Goal: Task Accomplishment & Management: Use online tool/utility

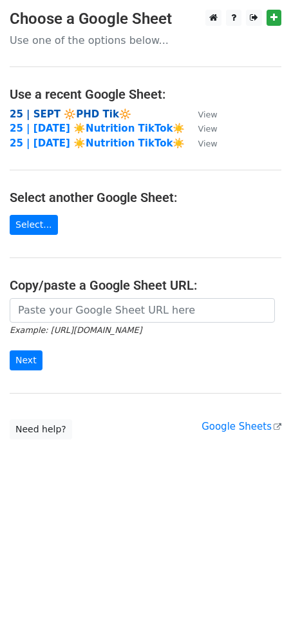
click at [46, 115] on strong "25 | SEPT 🔆PHD Tik🔆" at bounding box center [71, 114] width 122 height 12
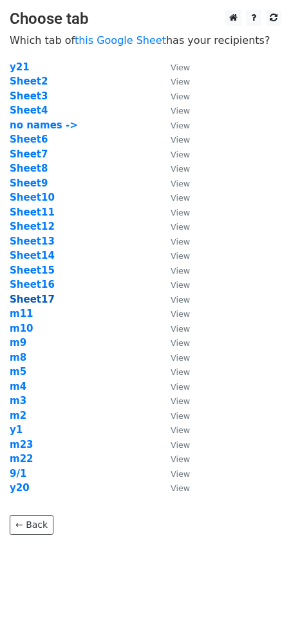
click at [31, 299] on strong "Sheet17" at bounding box center [32, 299] width 45 height 12
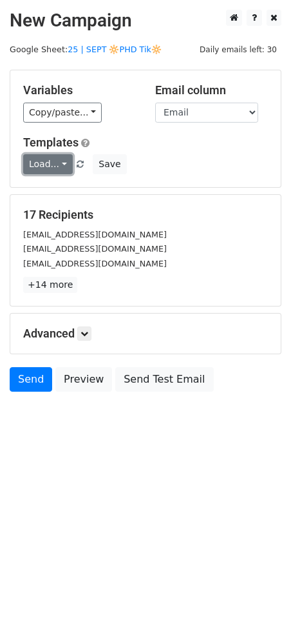
click at [44, 161] on link "Load..." at bounding box center [48, 164] width 50 height 20
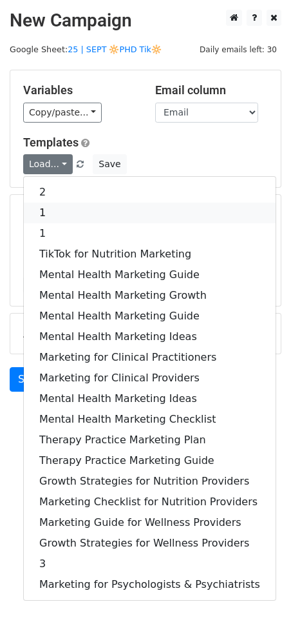
click at [93, 217] on link "1" at bounding box center [150, 212] width 252 height 21
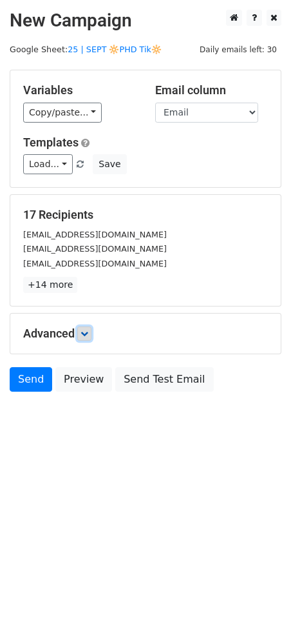
click at [88, 333] on icon at bounding box center [85, 334] width 8 height 8
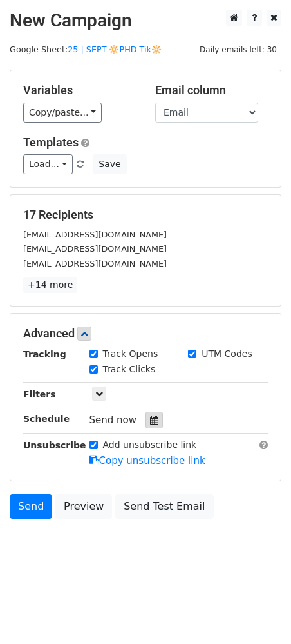
click at [148, 424] on div at bounding box center [154, 419] width 17 height 17
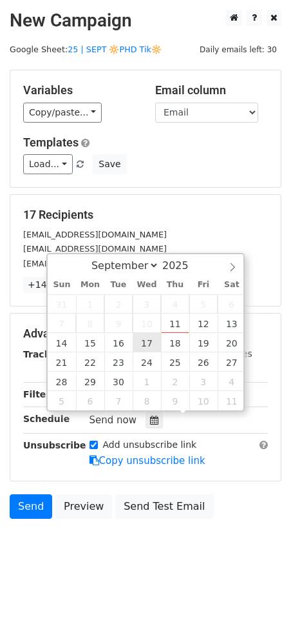
type input "2025-09-17 12:00"
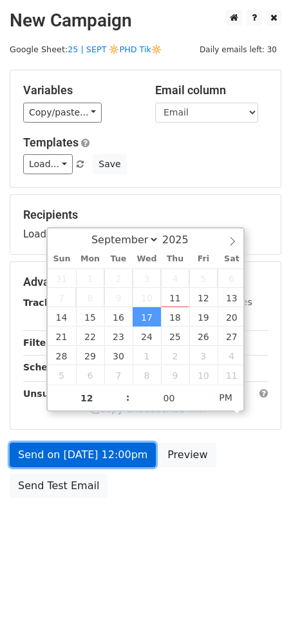
click at [133, 457] on link "Send on Sep 17 at 12:00pm" at bounding box center [83, 454] width 146 height 25
